Goal: Information Seeking & Learning: Learn about a topic

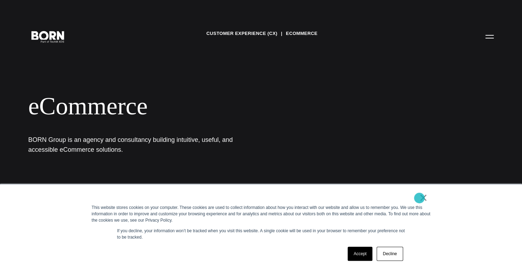
click at [419, 198] on link "×" at bounding box center [423, 197] width 8 height 6
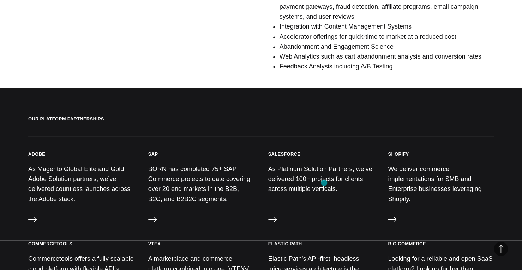
scroll to position [705, 0]
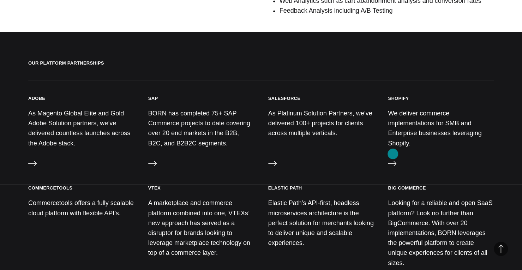
click at [393, 159] on icon at bounding box center [392, 163] width 8 height 8
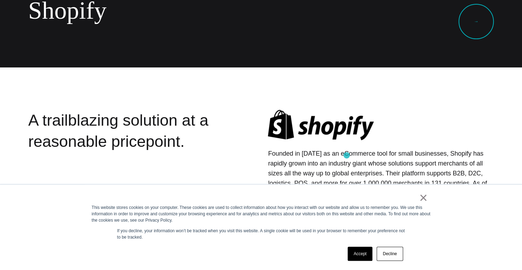
scroll to position [106, 0]
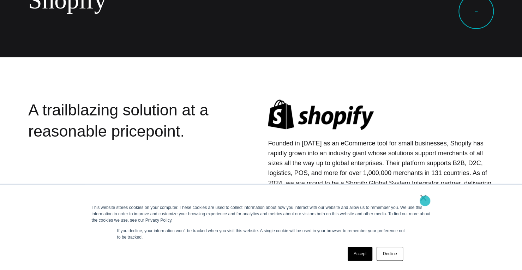
click at [424, 200] on link "×" at bounding box center [423, 197] width 8 height 6
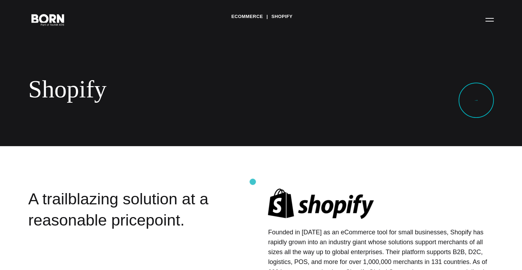
scroll to position [0, 0]
